Goal: Information Seeking & Learning: Check status

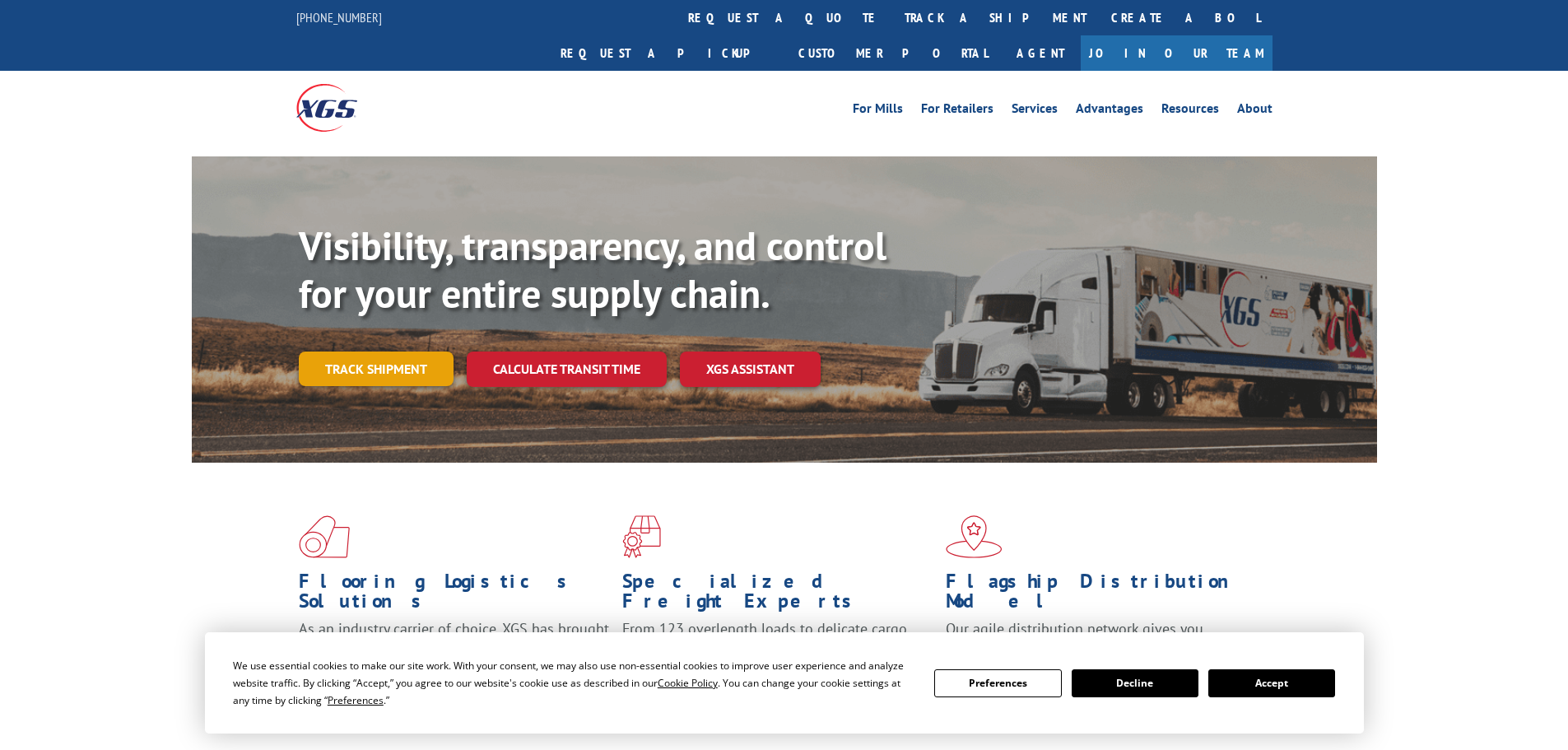
click at [379, 351] on link "Track shipment" at bounding box center [376, 369] width 154 height 35
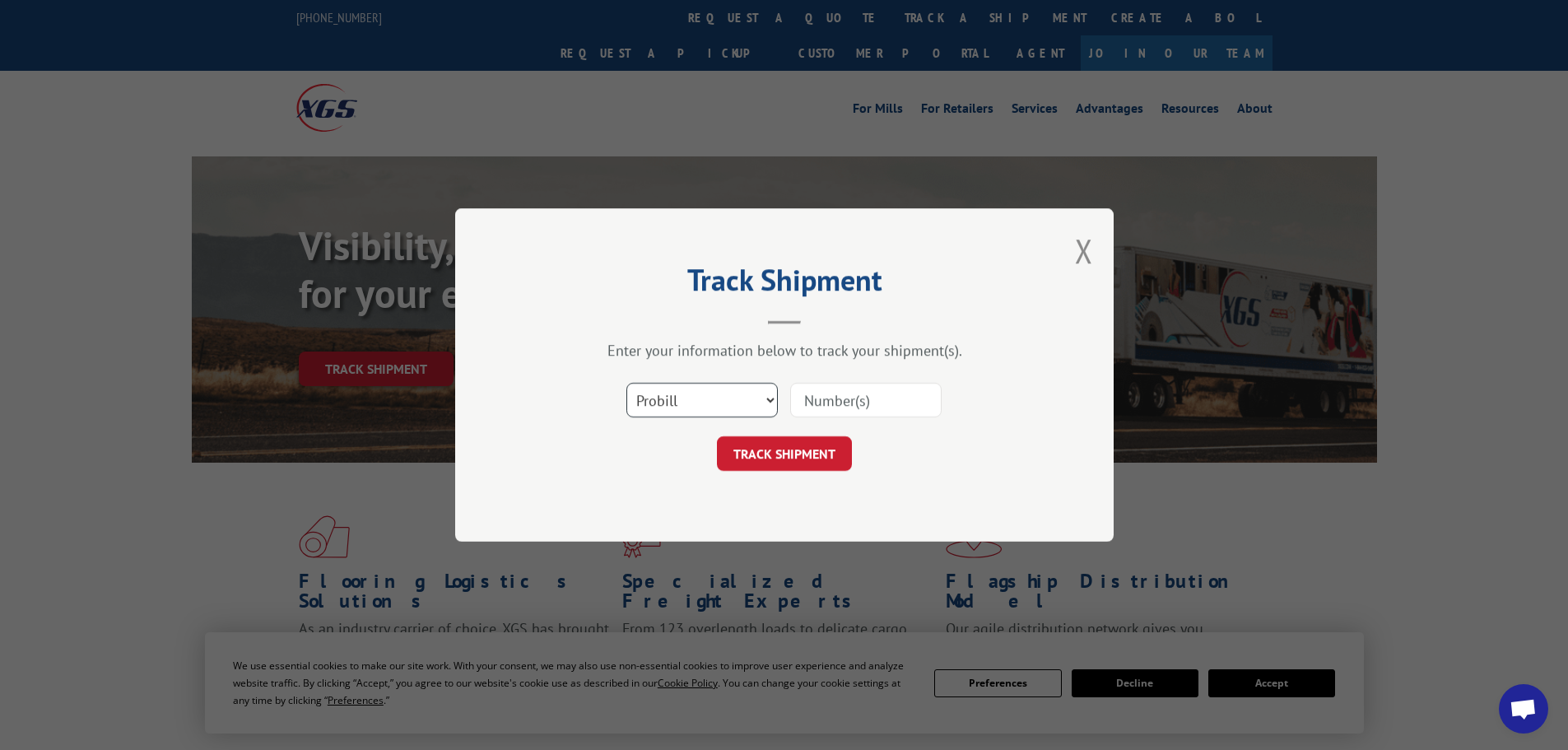
click at [732, 403] on select "Select category... Probill BOL PO" at bounding box center [701, 401] width 151 height 35
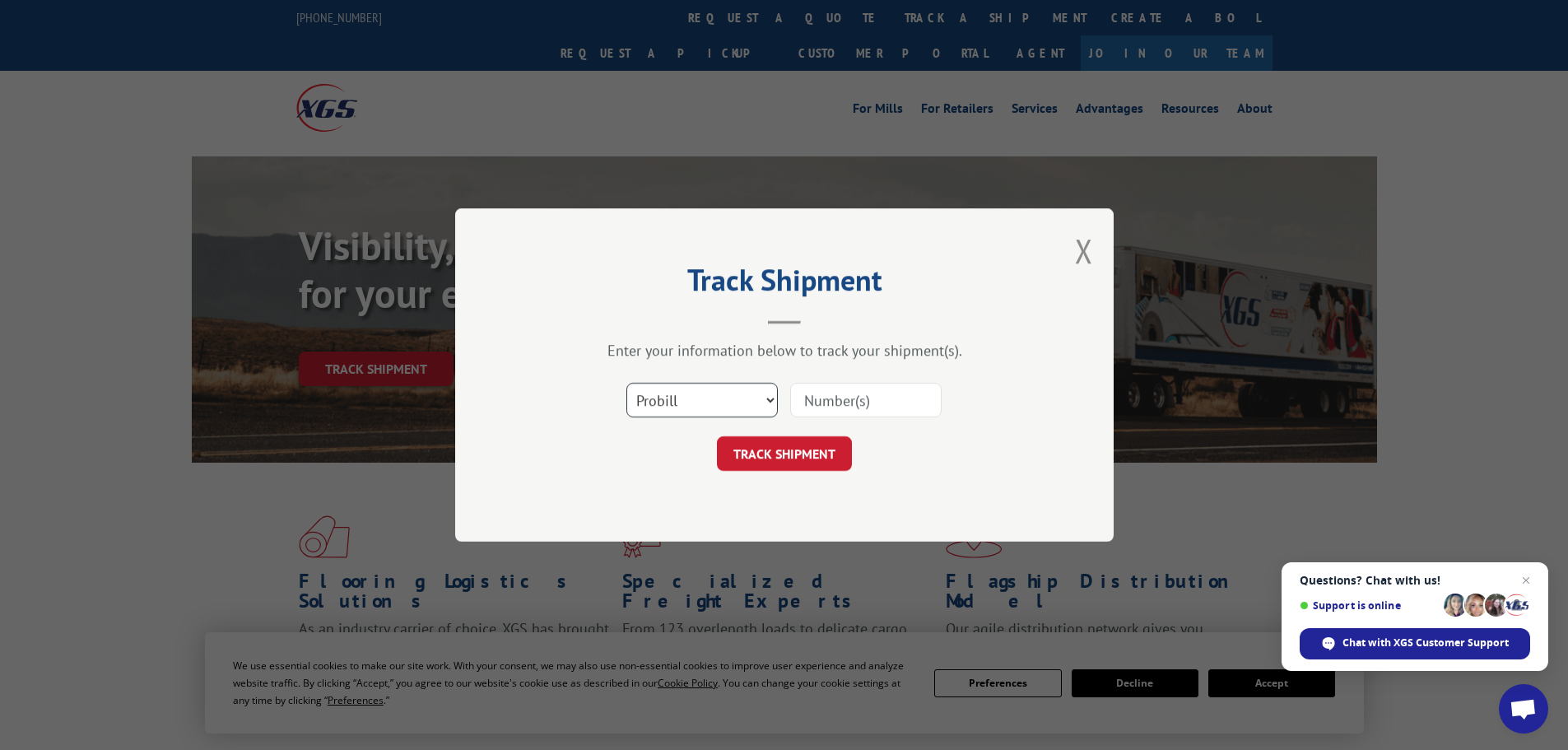
select select "po"
click at [626, 383] on select "Select category... Probill BOL PO" at bounding box center [701, 401] width 151 height 35
click at [863, 409] on input at bounding box center [866, 401] width 151 height 35
paste input "28538954"
type input "28538954"
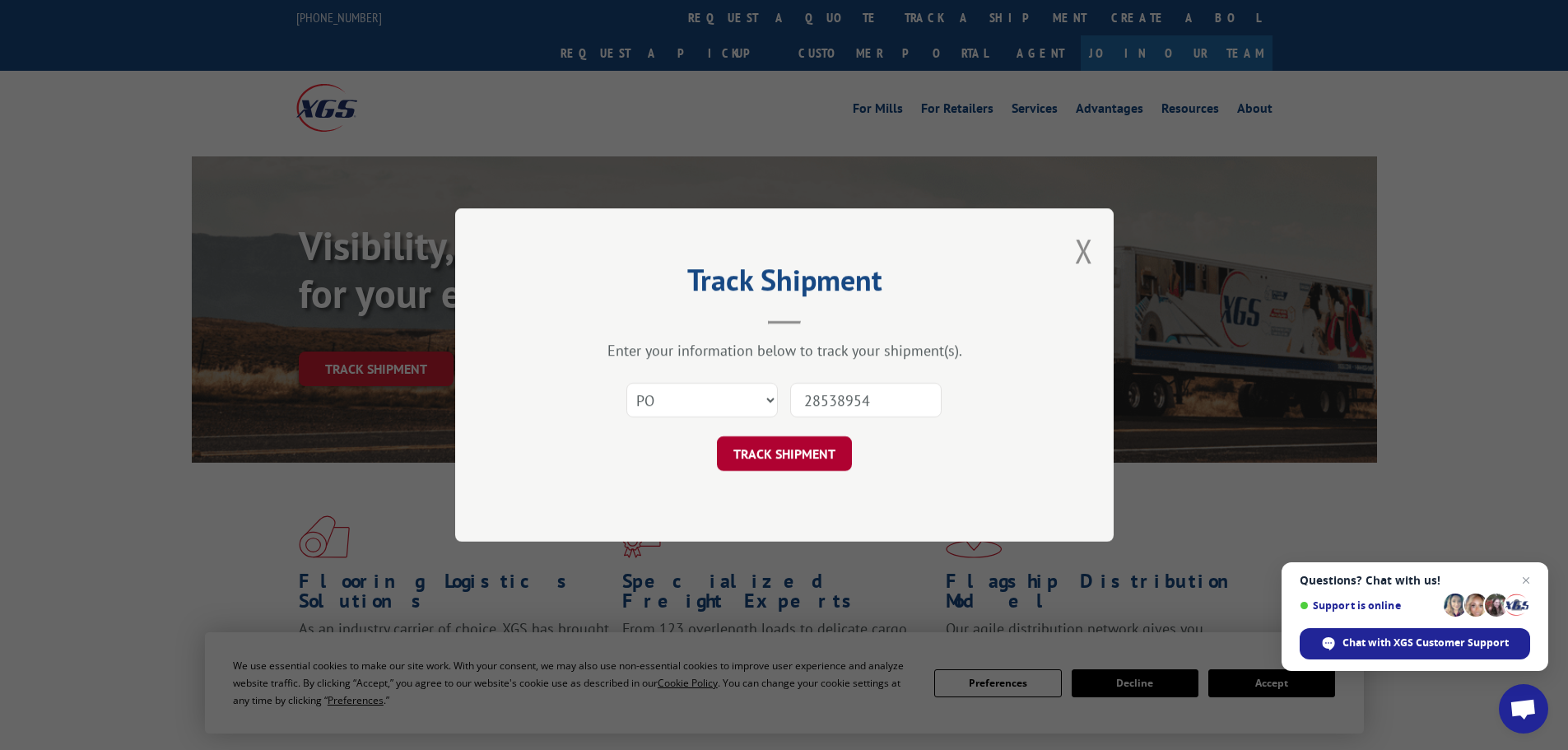
click at [791, 456] on button "TRACK SHIPMENT" at bounding box center [784, 454] width 135 height 35
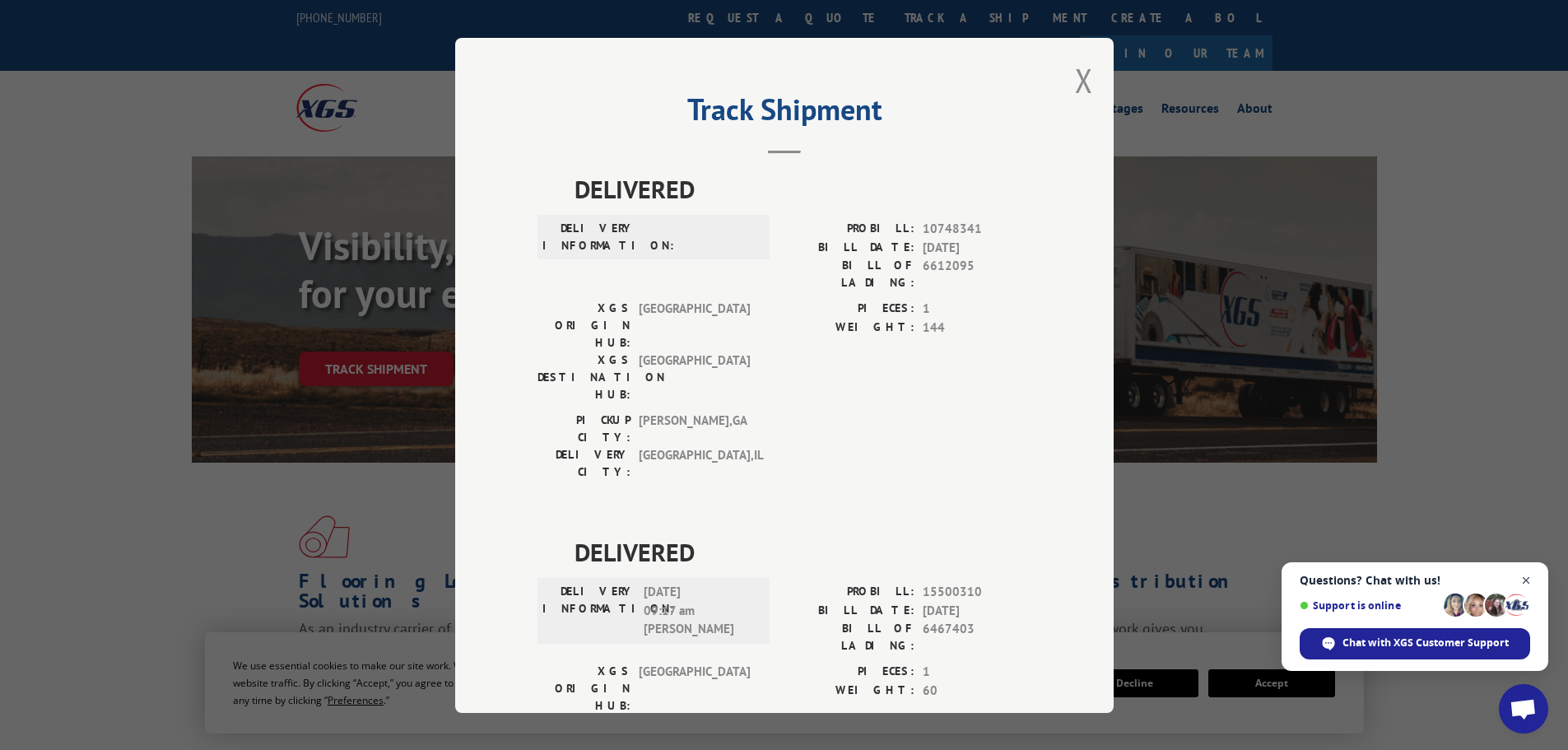
click at [1526, 577] on span "Close chat" at bounding box center [1526, 580] width 20 height 20
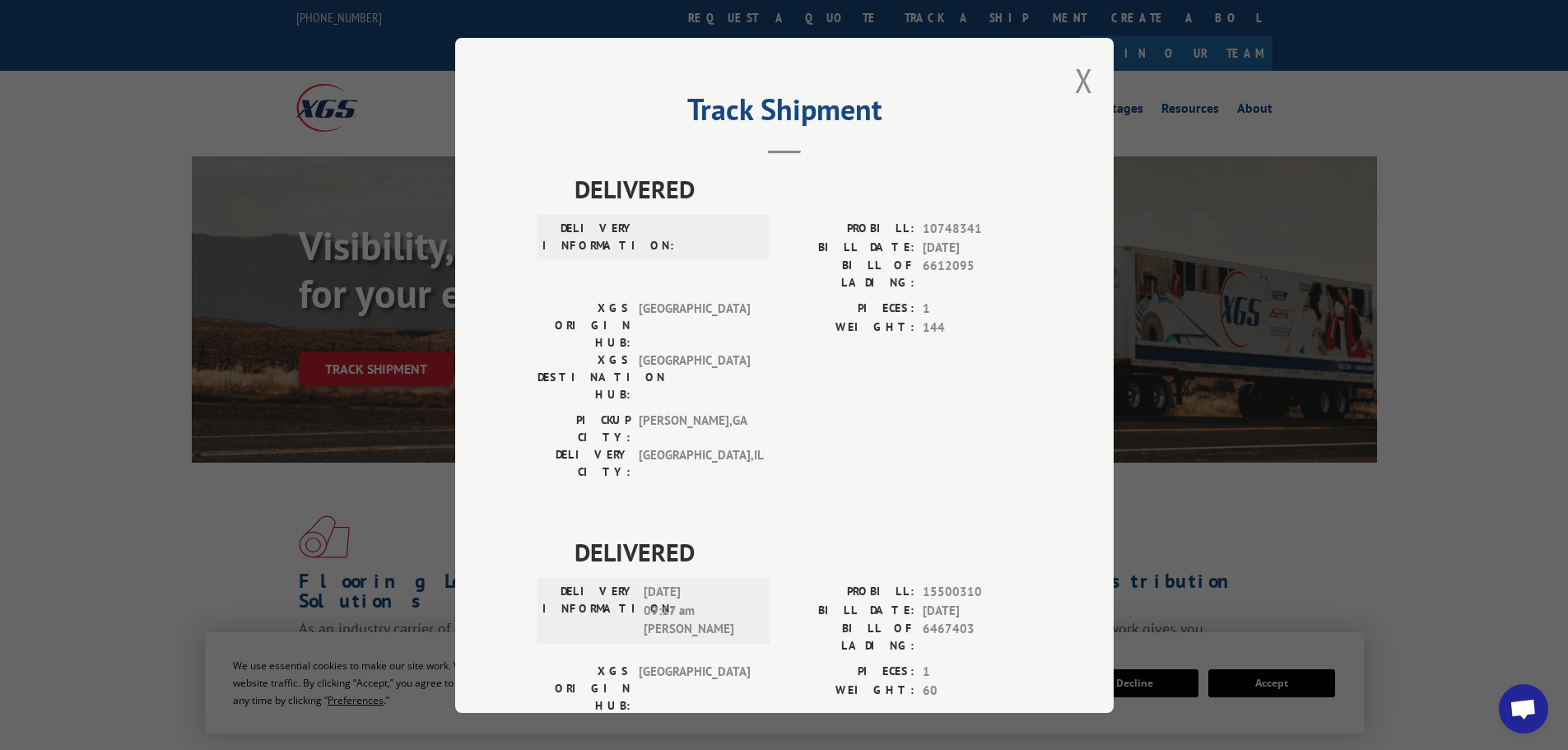
click at [1058, 73] on div "Track Shipment DELIVERED DELIVERY INFORMATION: PROBILL: 10748341 BILL DATE: [DA…" at bounding box center [784, 375] width 658 height 675
click at [1075, 81] on button "Close modal" at bounding box center [1084, 80] width 18 height 43
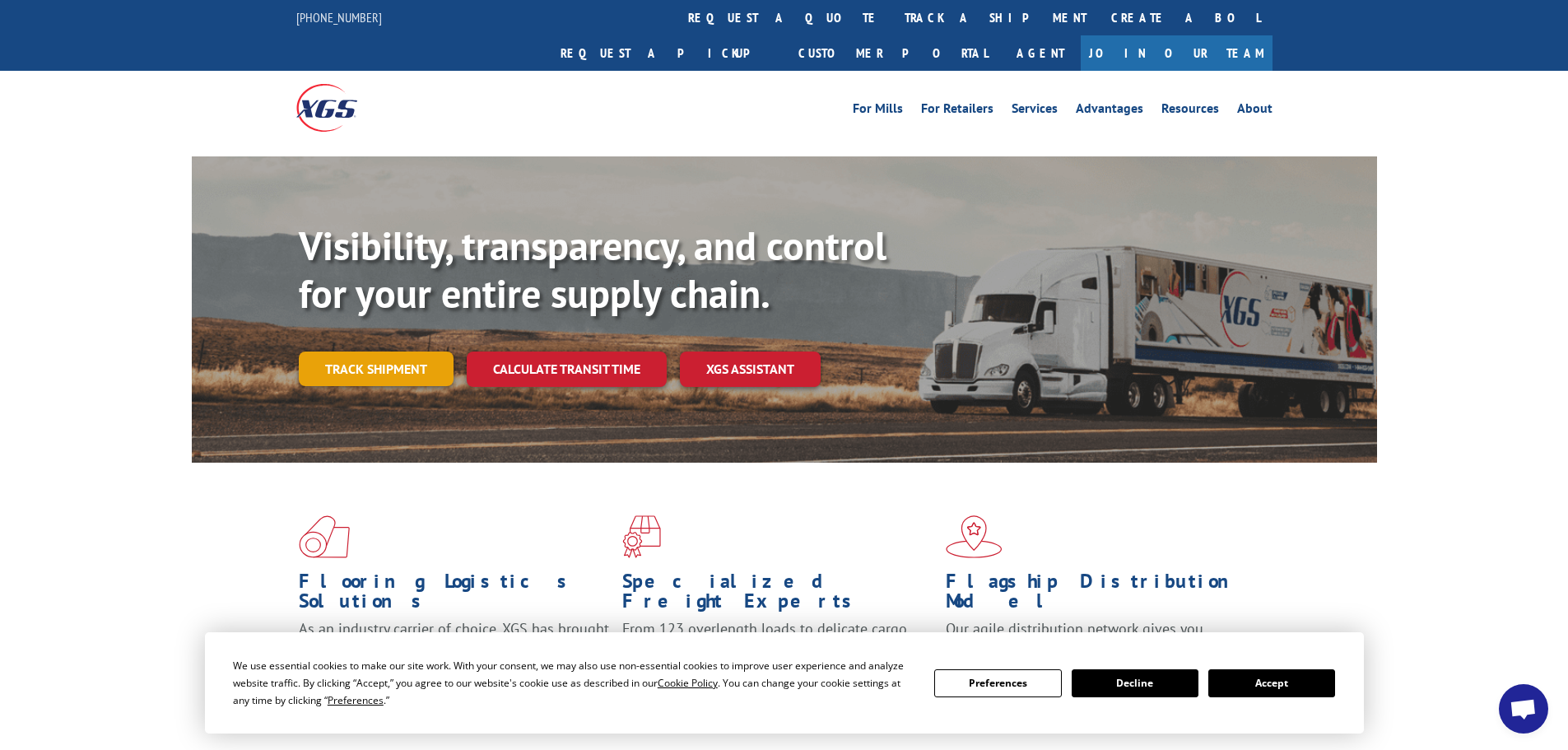
click at [367, 351] on link "Track shipment" at bounding box center [376, 369] width 154 height 35
click at [401, 351] on link "Track shipment" at bounding box center [376, 369] width 154 height 35
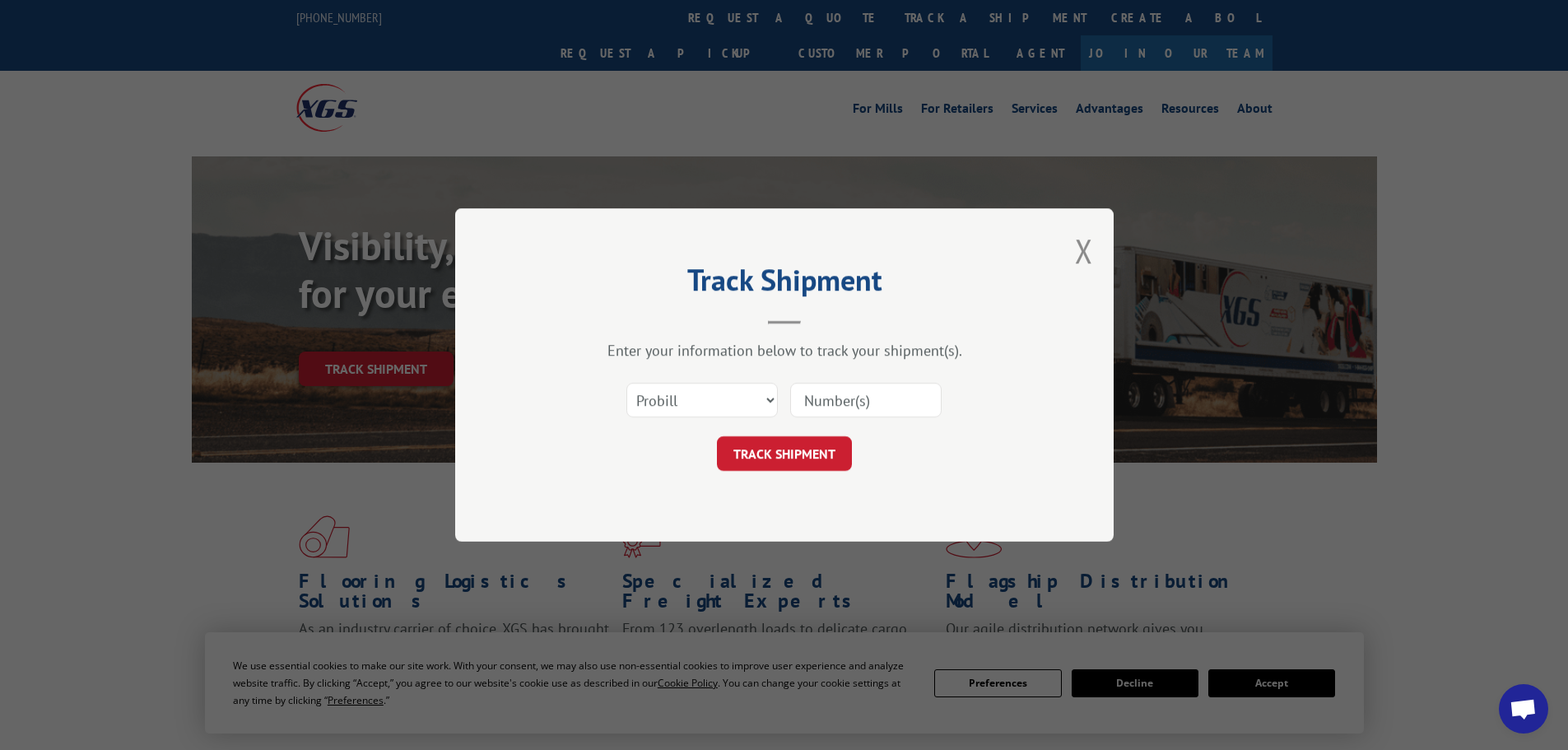
click at [855, 407] on input at bounding box center [866, 401] width 151 height 35
paste input "5206920"
type input "5206920"
click at [765, 461] on button "TRACK SHIPMENT" at bounding box center [784, 454] width 135 height 35
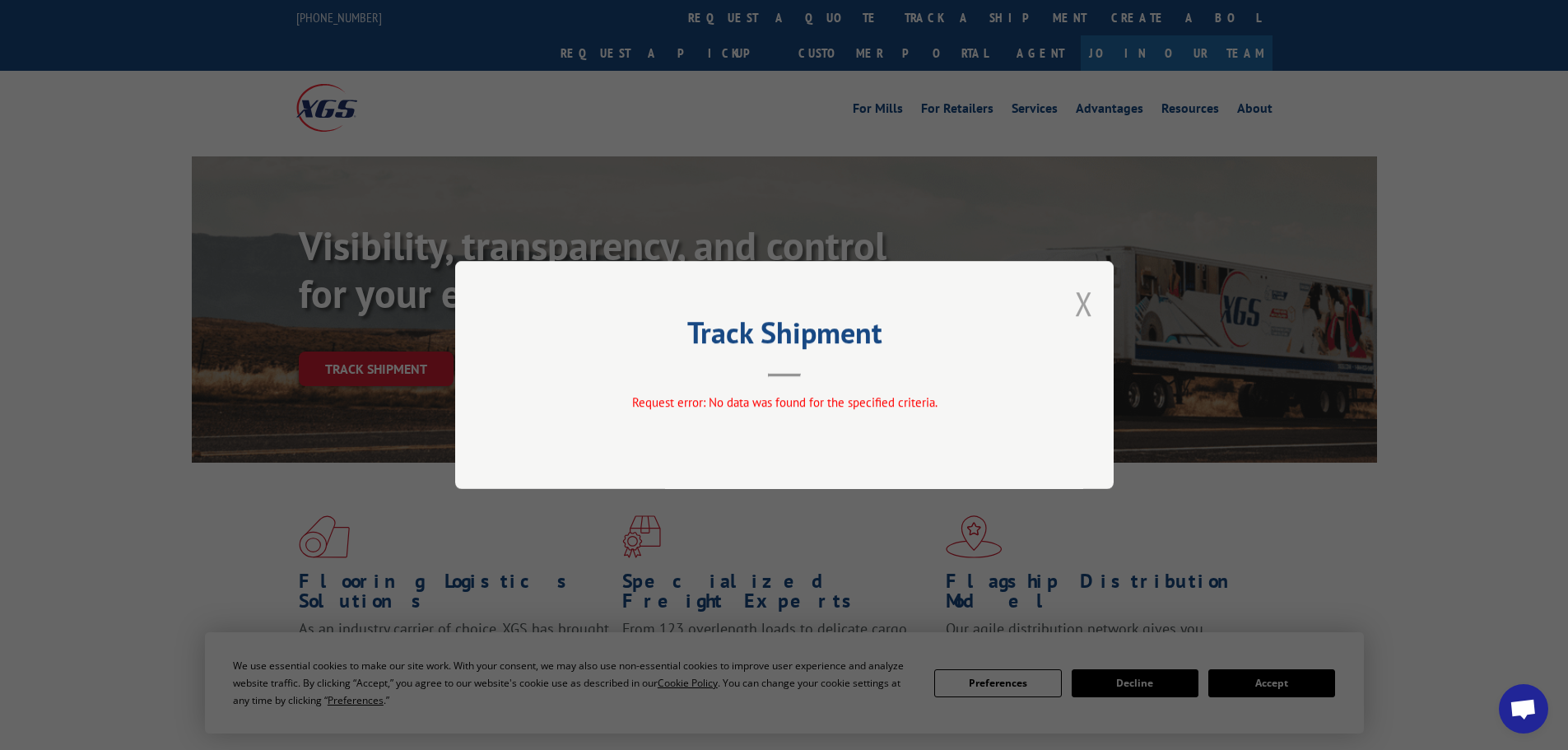
click at [1087, 300] on button "Close modal" at bounding box center [1084, 303] width 18 height 43
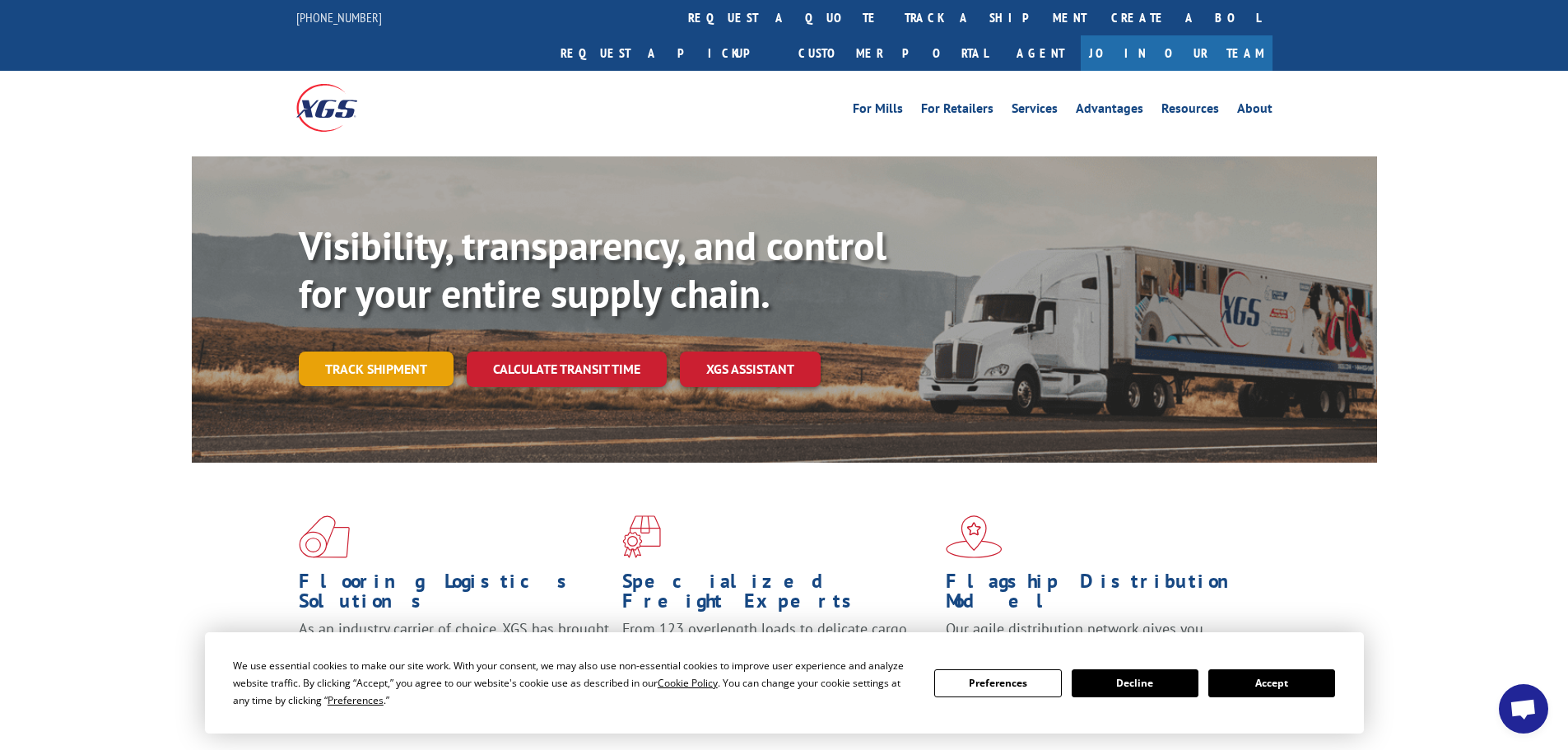
click at [359, 351] on link "Track shipment" at bounding box center [376, 369] width 154 height 35
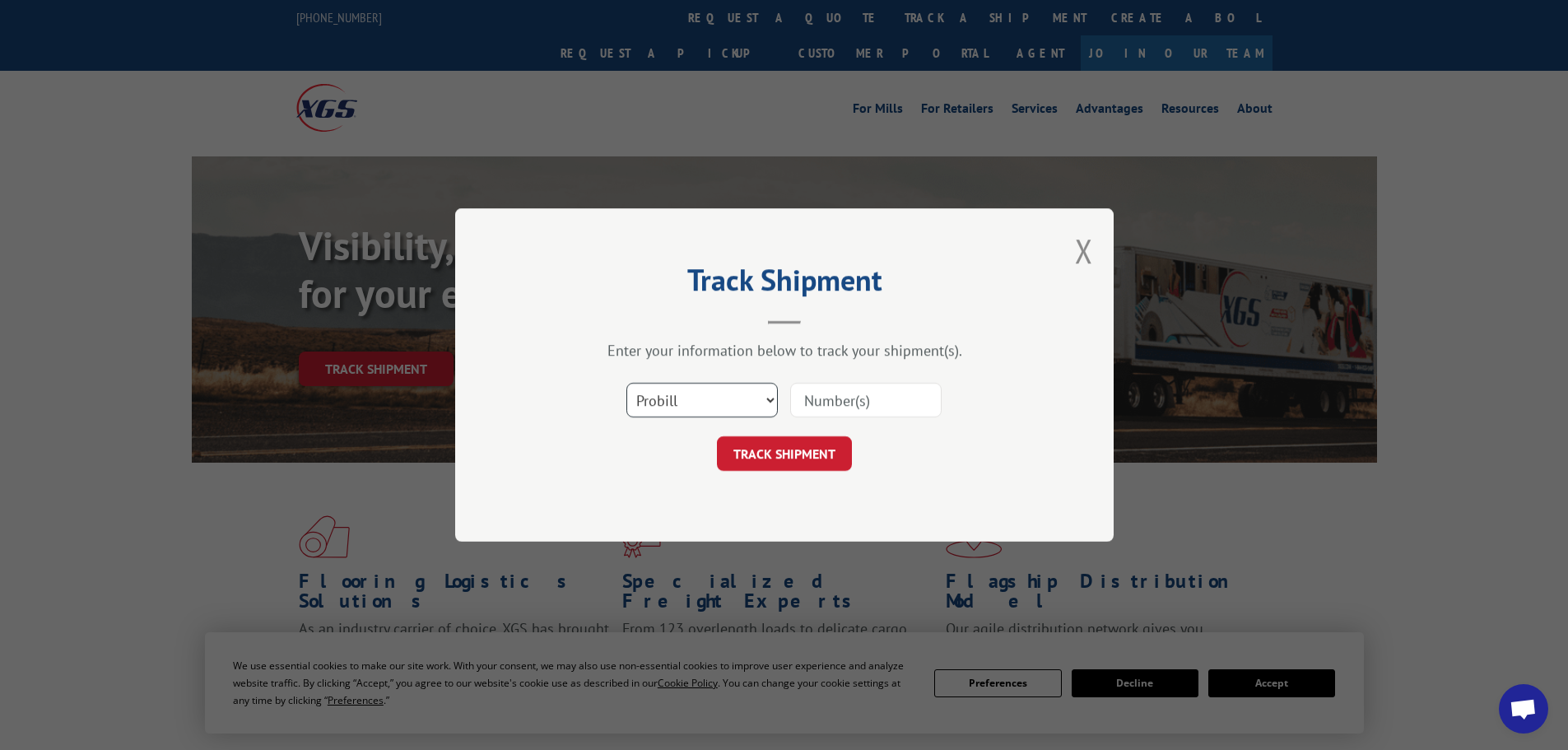
click at [758, 398] on select "Select category... Probill BOL PO" at bounding box center [701, 401] width 151 height 35
select select "bol"
click at [626, 383] on select "Select category... Probill BOL PO" at bounding box center [701, 401] width 151 height 35
paste input "5206920"
type input "5206920"
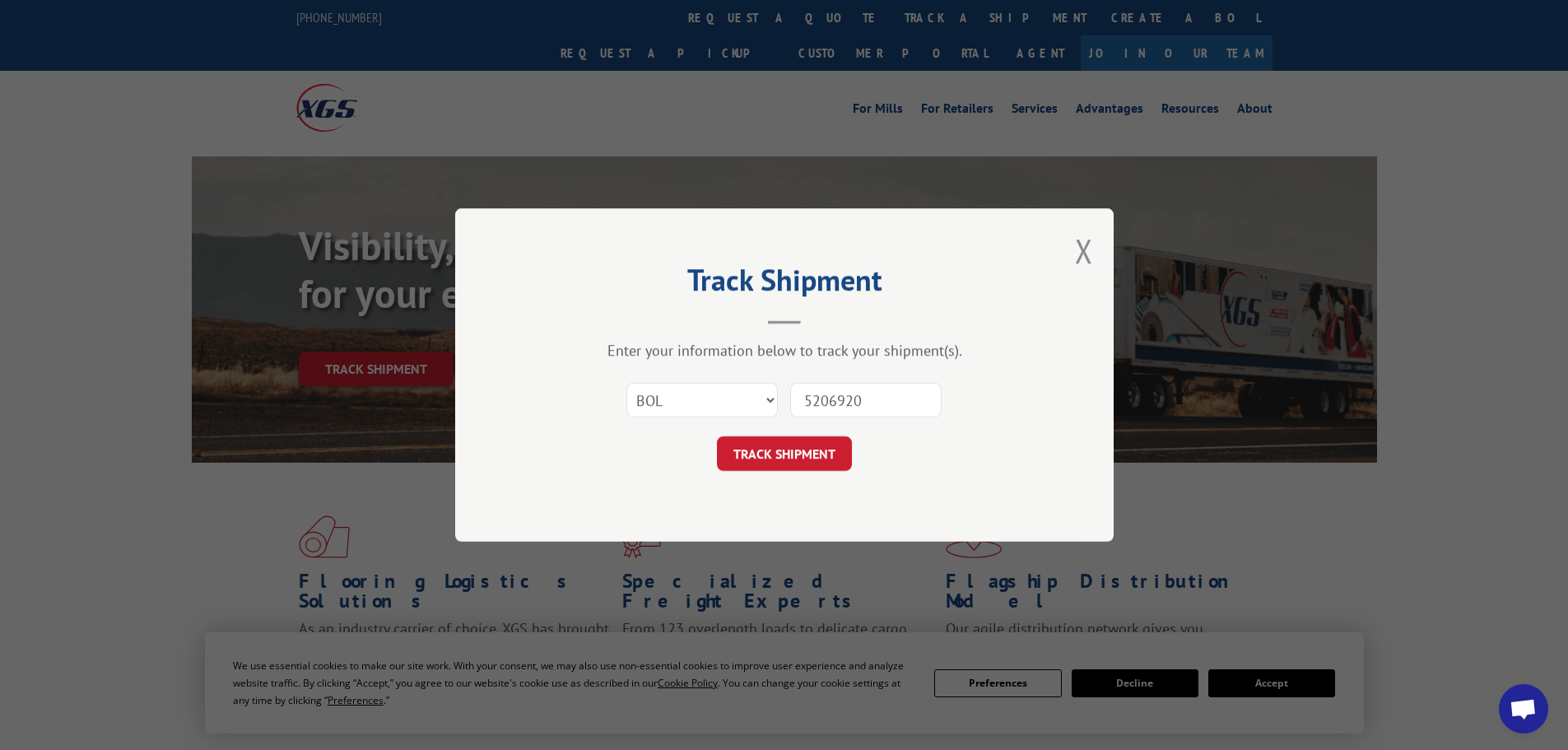
click button "TRACK SHIPMENT" at bounding box center [784, 454] width 135 height 35
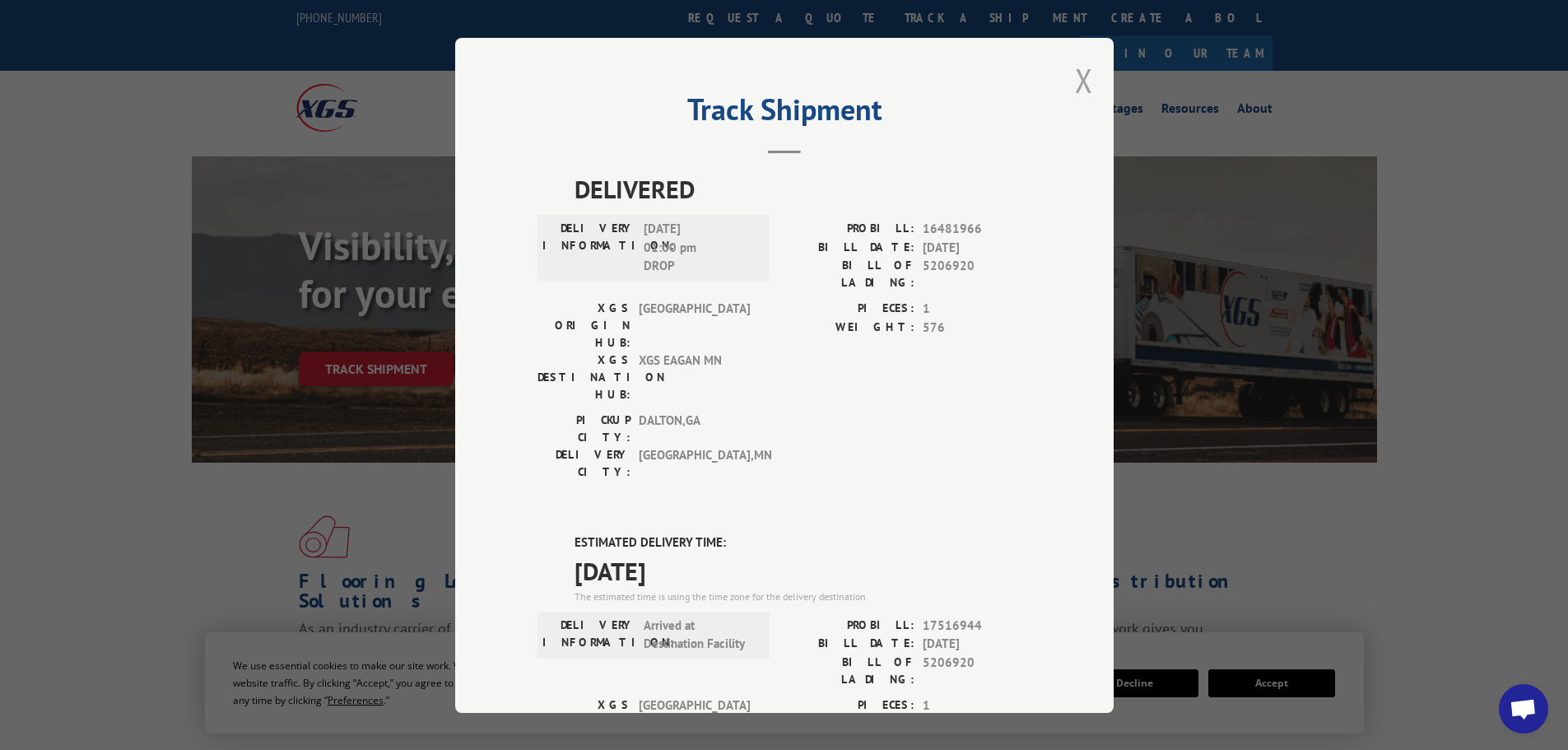
click at [1075, 67] on button "Close modal" at bounding box center [1084, 80] width 18 height 43
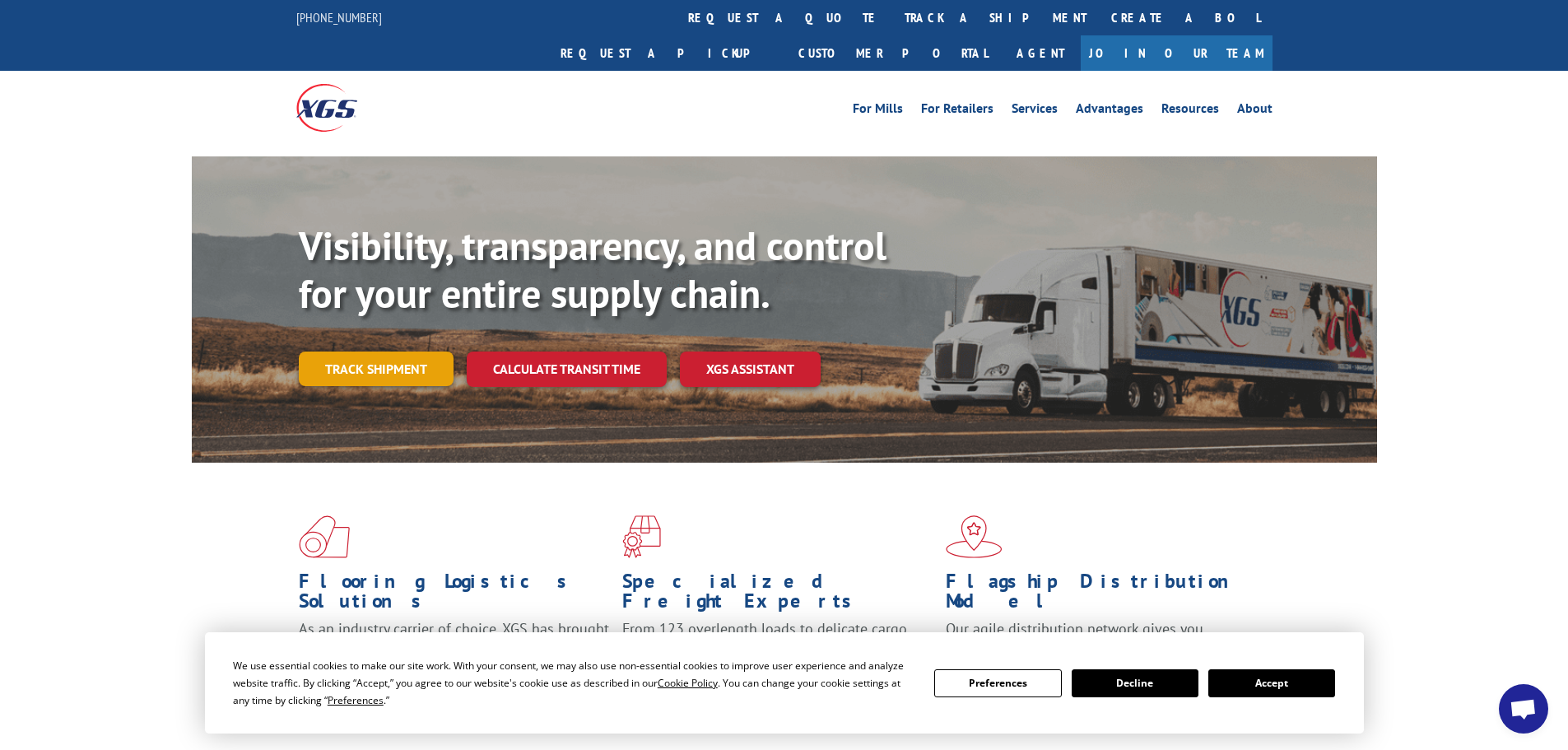
click at [407, 351] on link "Track shipment" at bounding box center [376, 369] width 154 height 35
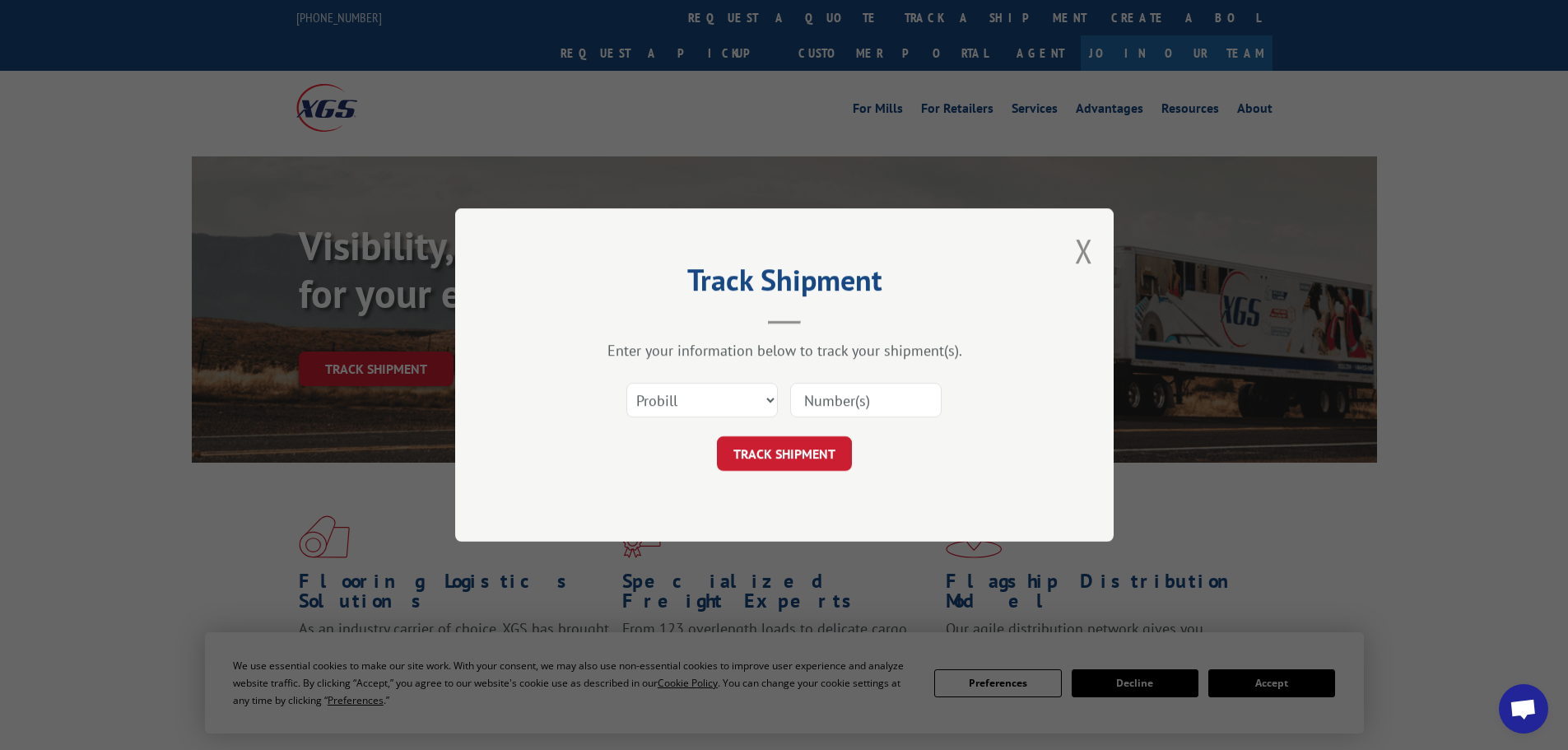
click at [820, 403] on input at bounding box center [866, 401] width 151 height 35
paste input "17516944"
type input "17516944"
click at [774, 447] on button "TRACK SHIPMENT" at bounding box center [784, 454] width 135 height 35
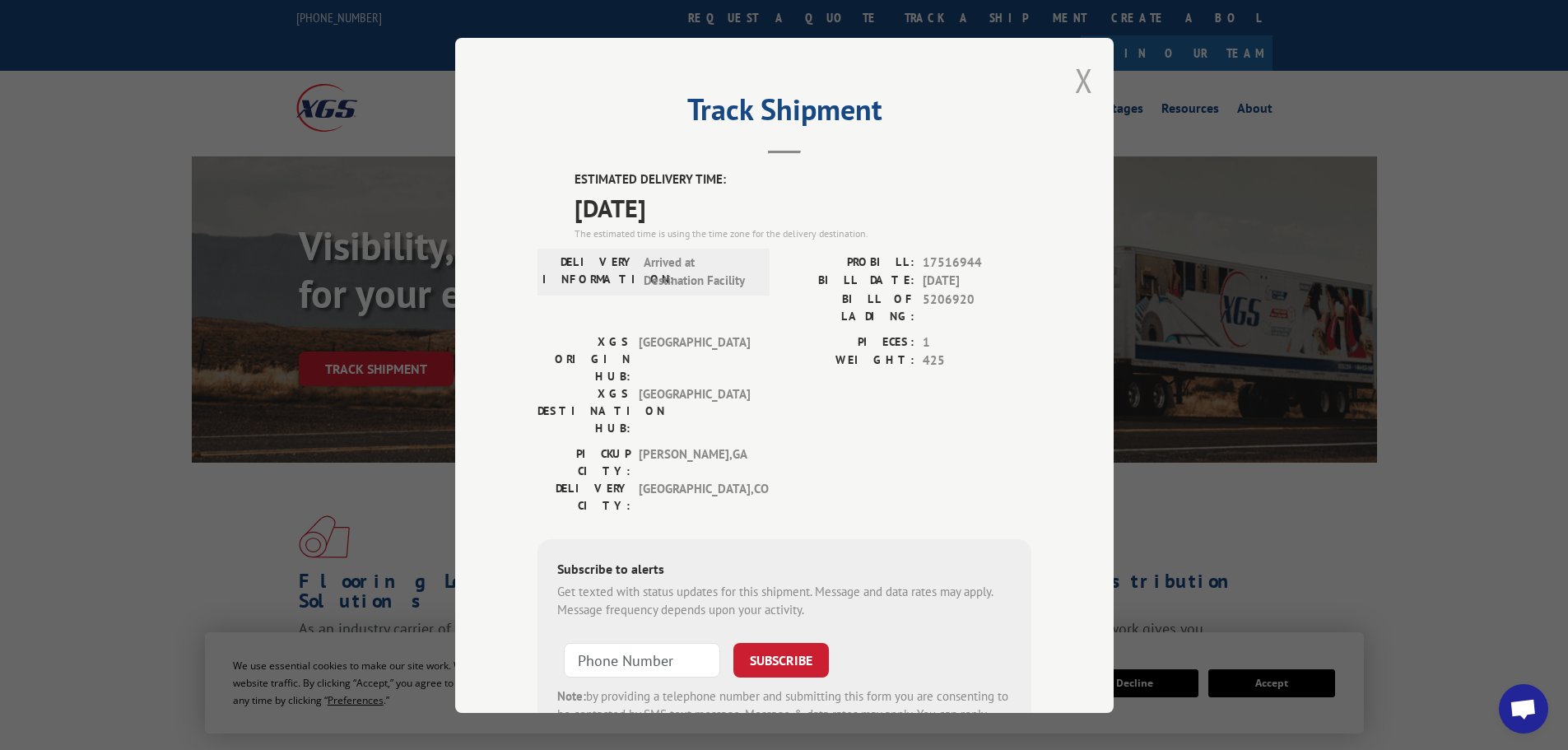
click at [1075, 85] on button "Close modal" at bounding box center [1084, 80] width 18 height 43
